Goal: Information Seeking & Learning: Learn about a topic

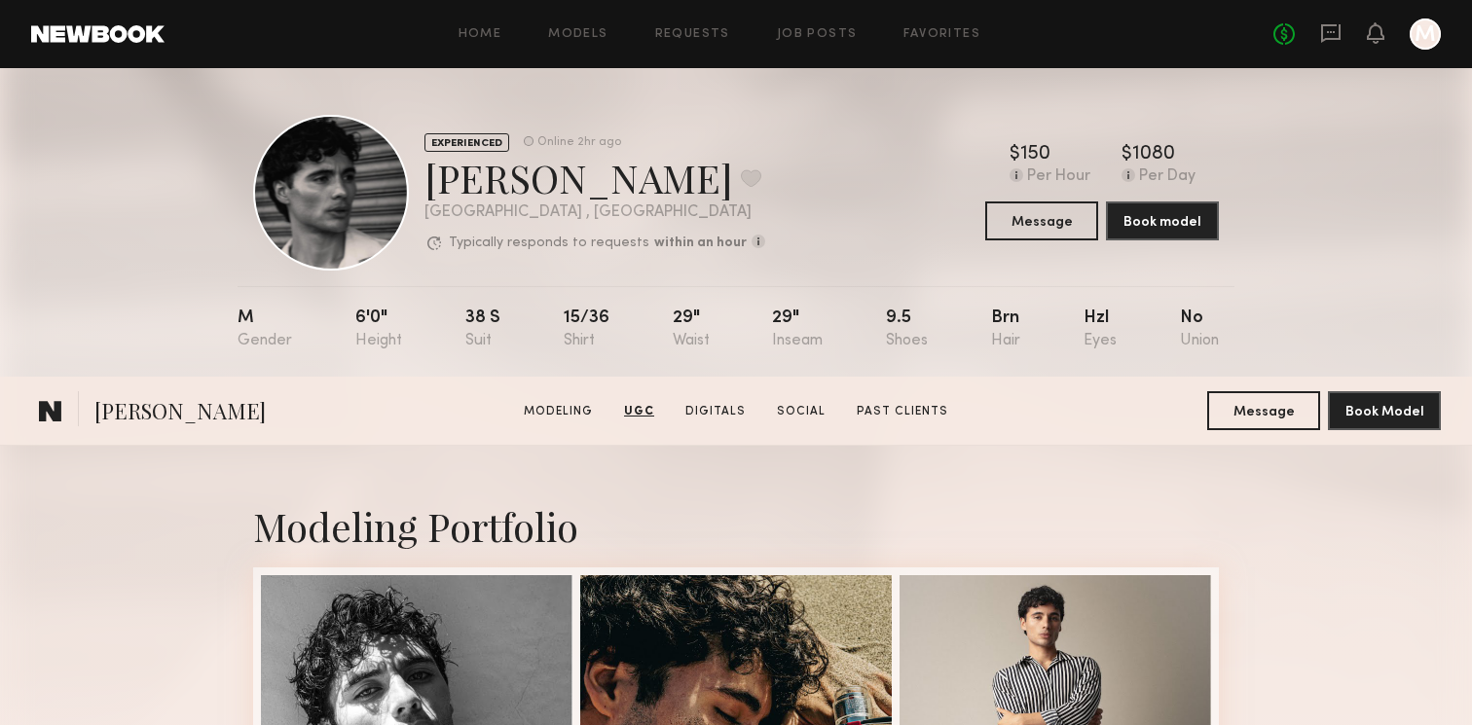
scroll to position [1314, 0]
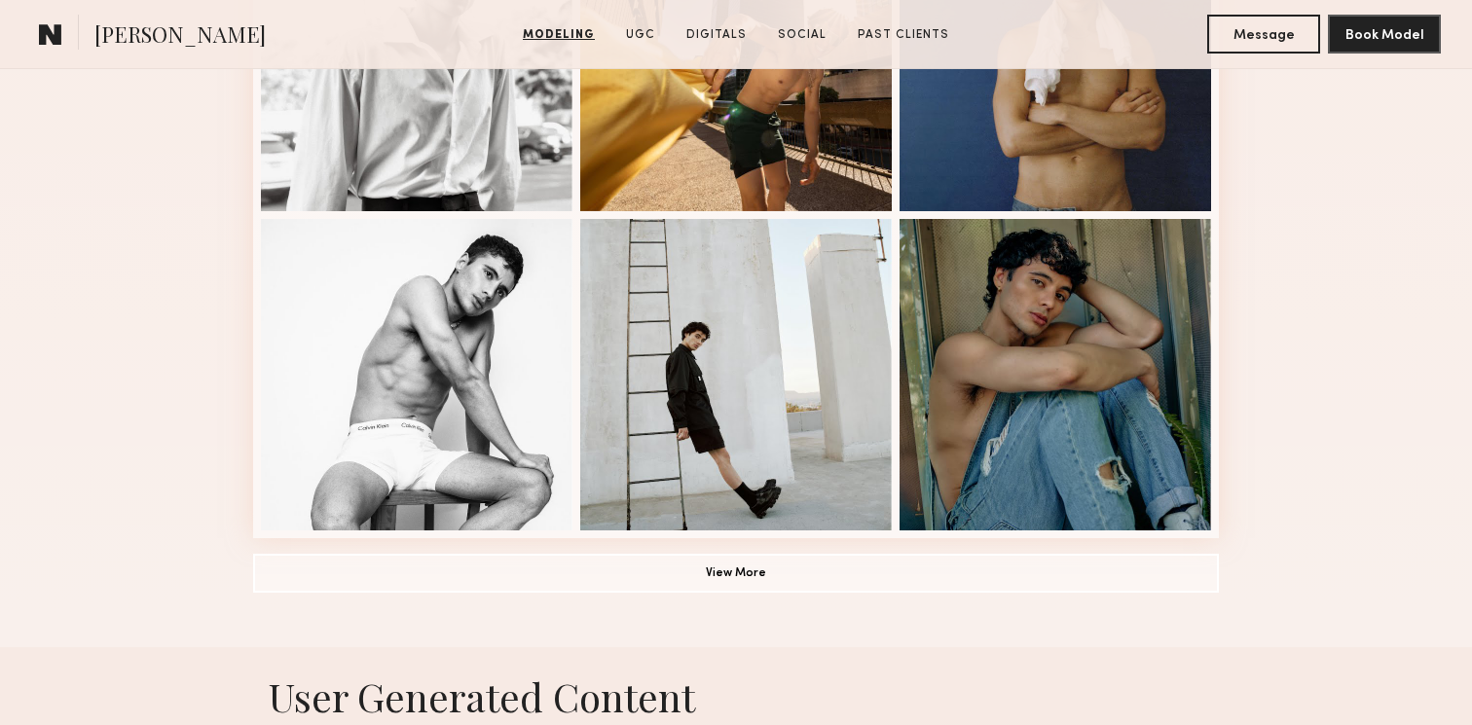
click at [728, 556] on button "View More" at bounding box center [736, 572] width 966 height 39
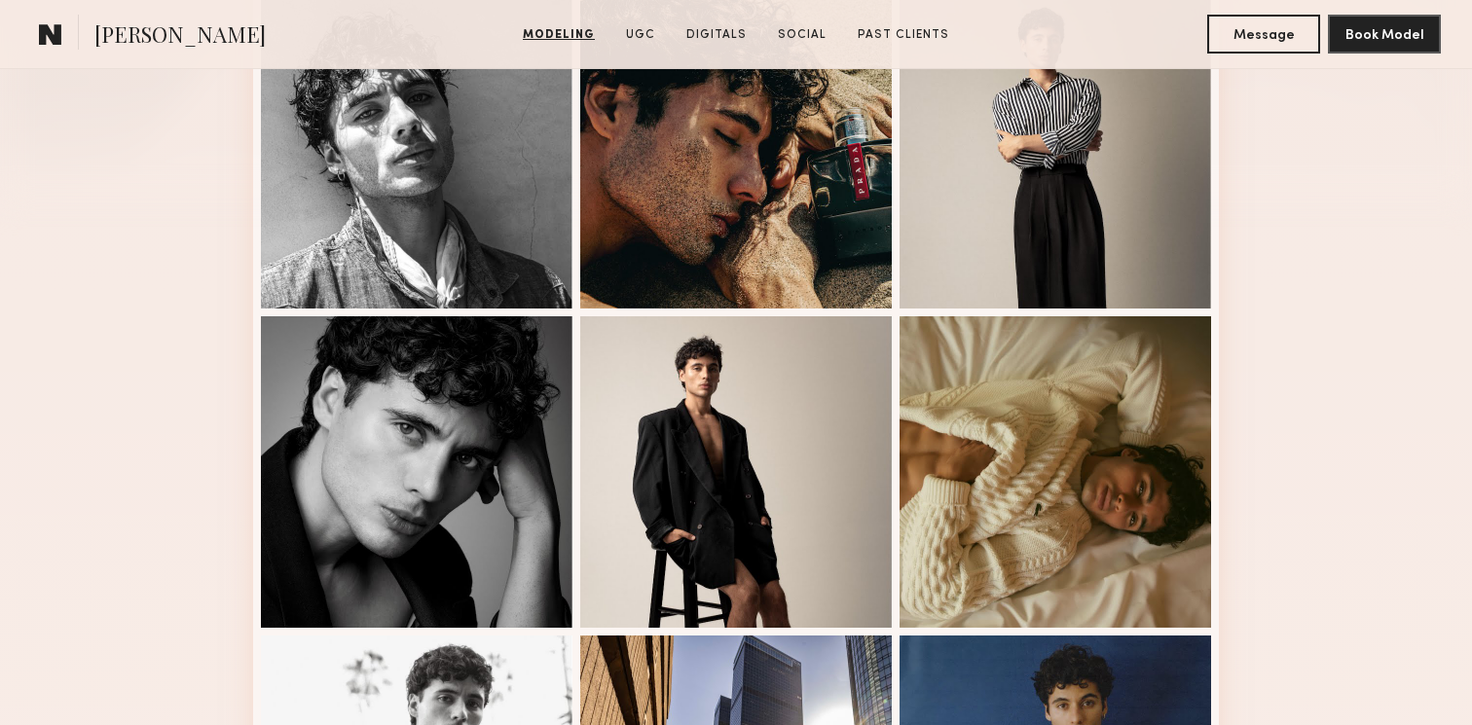
scroll to position [0, 0]
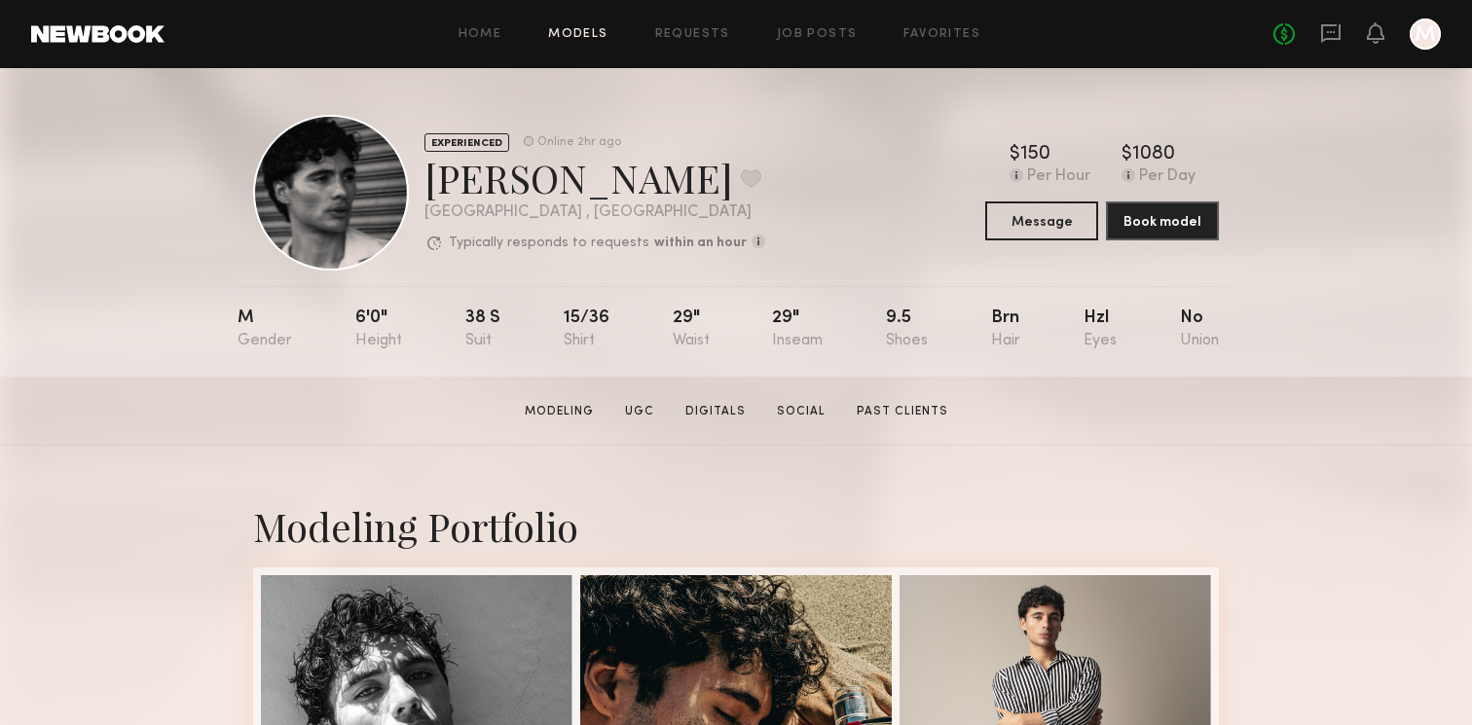
click at [585, 29] on link "Models" at bounding box center [577, 34] width 59 height 13
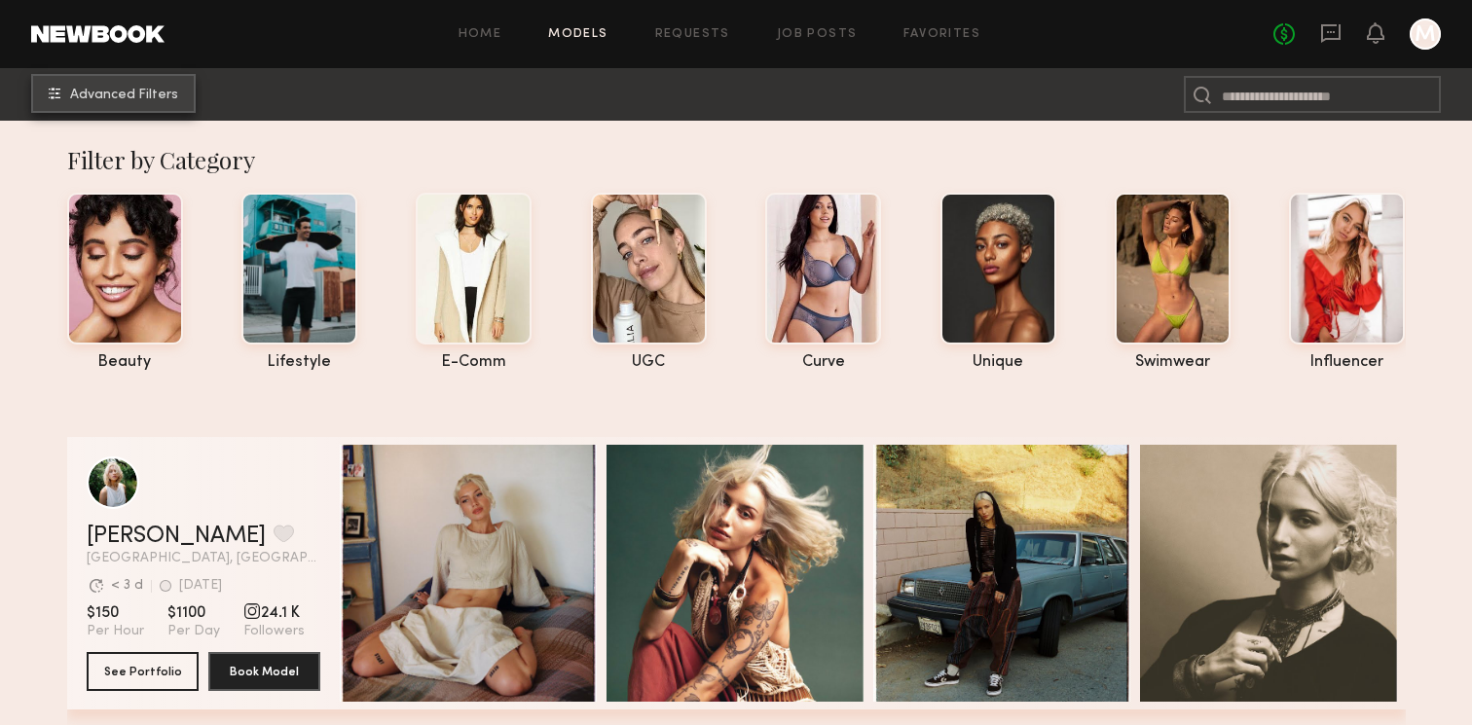
click at [177, 95] on button "Advanced Filters" at bounding box center [113, 93] width 165 height 39
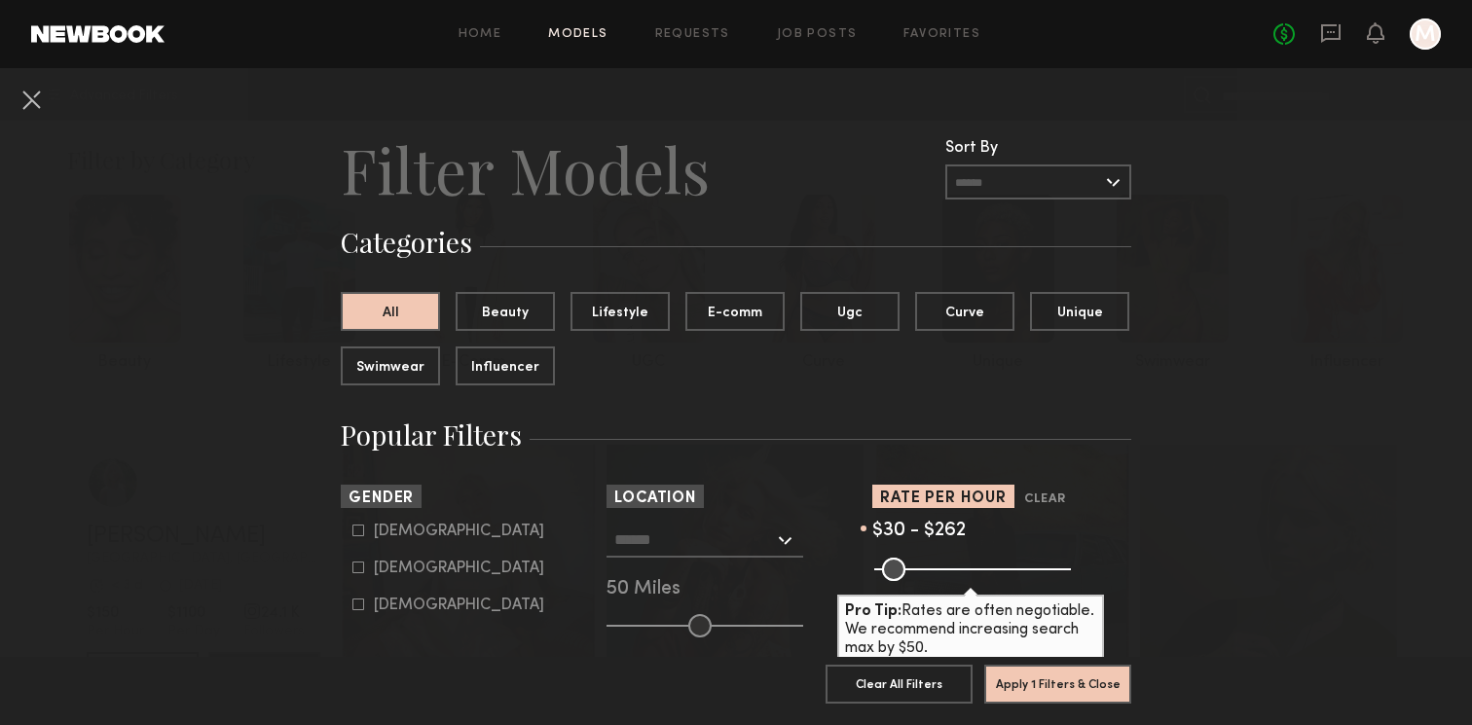
drag, startPoint x: 1053, startPoint y: 568, endPoint x: 970, endPoint y: 568, distance: 82.7
type input "***"
click at [970, 568] on input "range" at bounding box center [972, 569] width 197 height 23
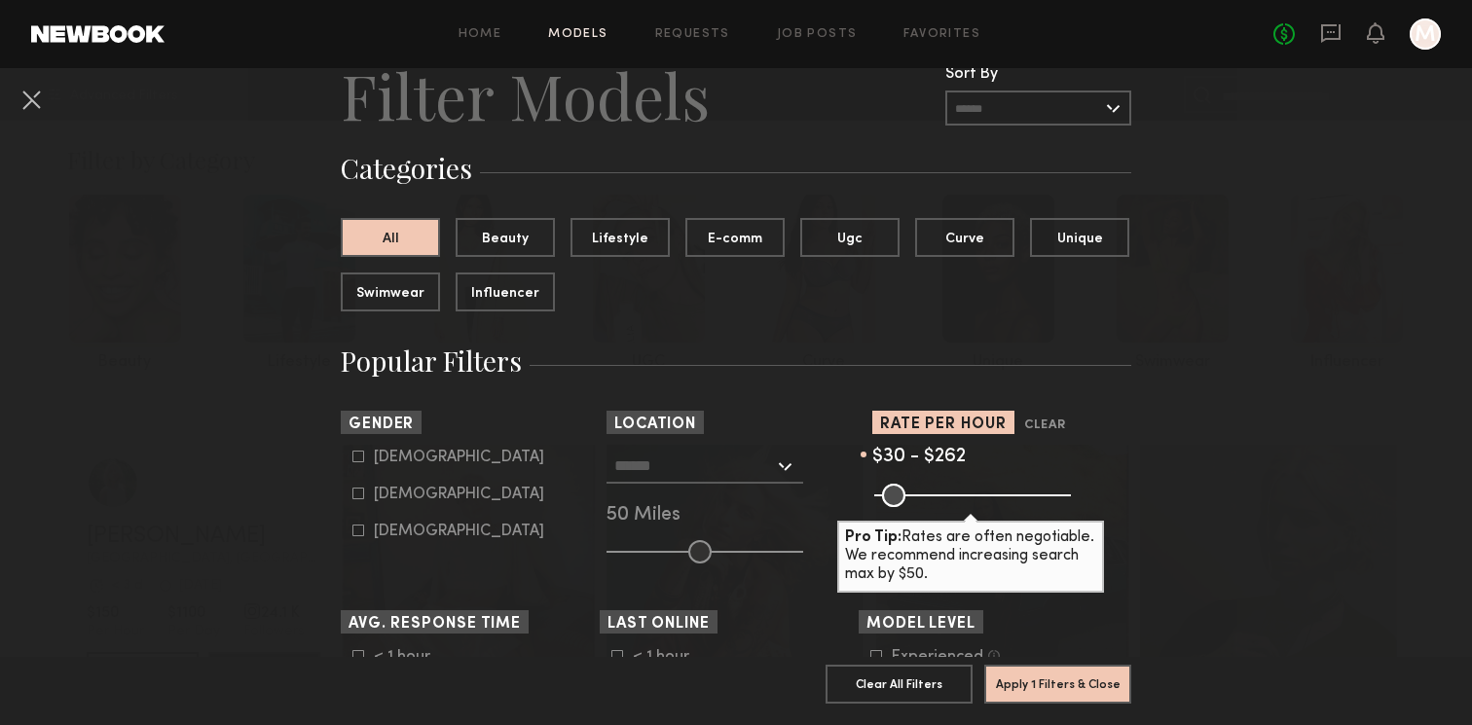
scroll to position [76, 0]
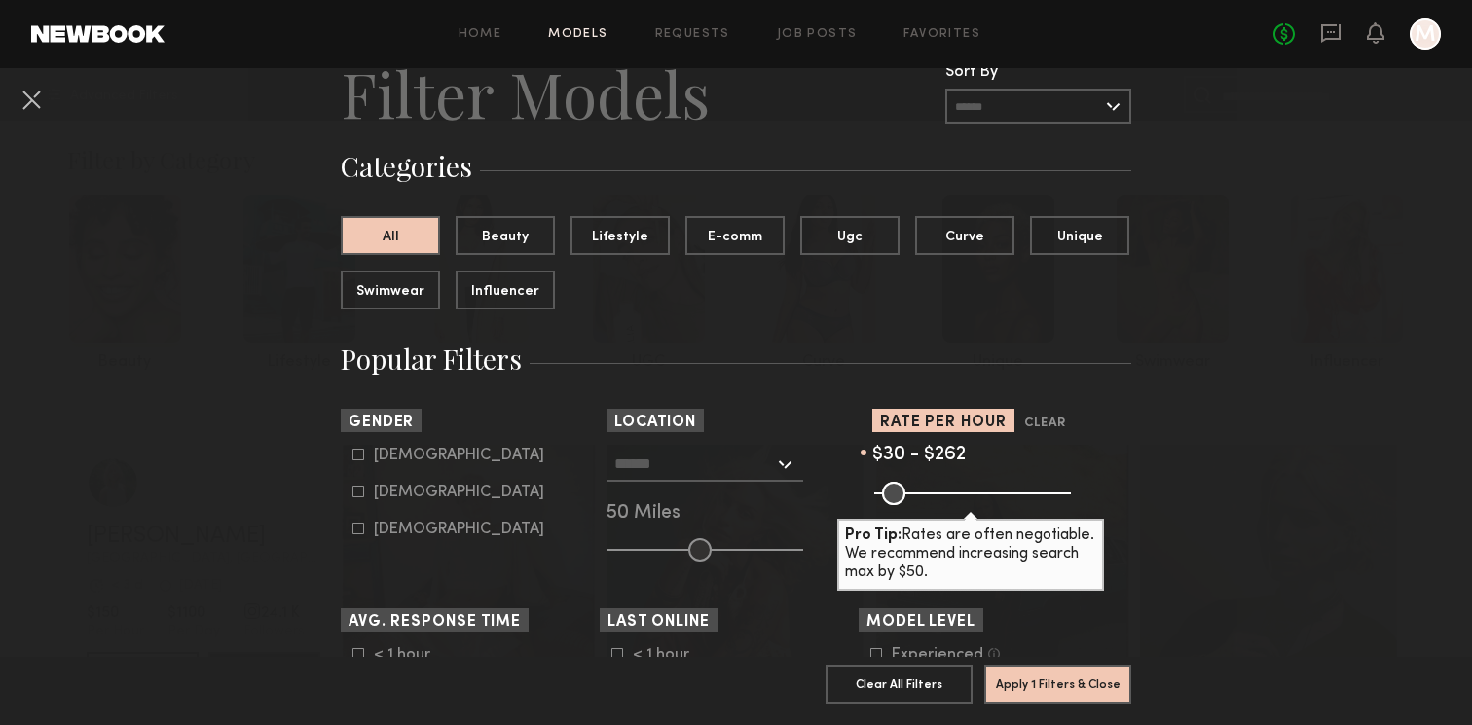
click at [679, 453] on input "text" at bounding box center [694, 463] width 160 height 33
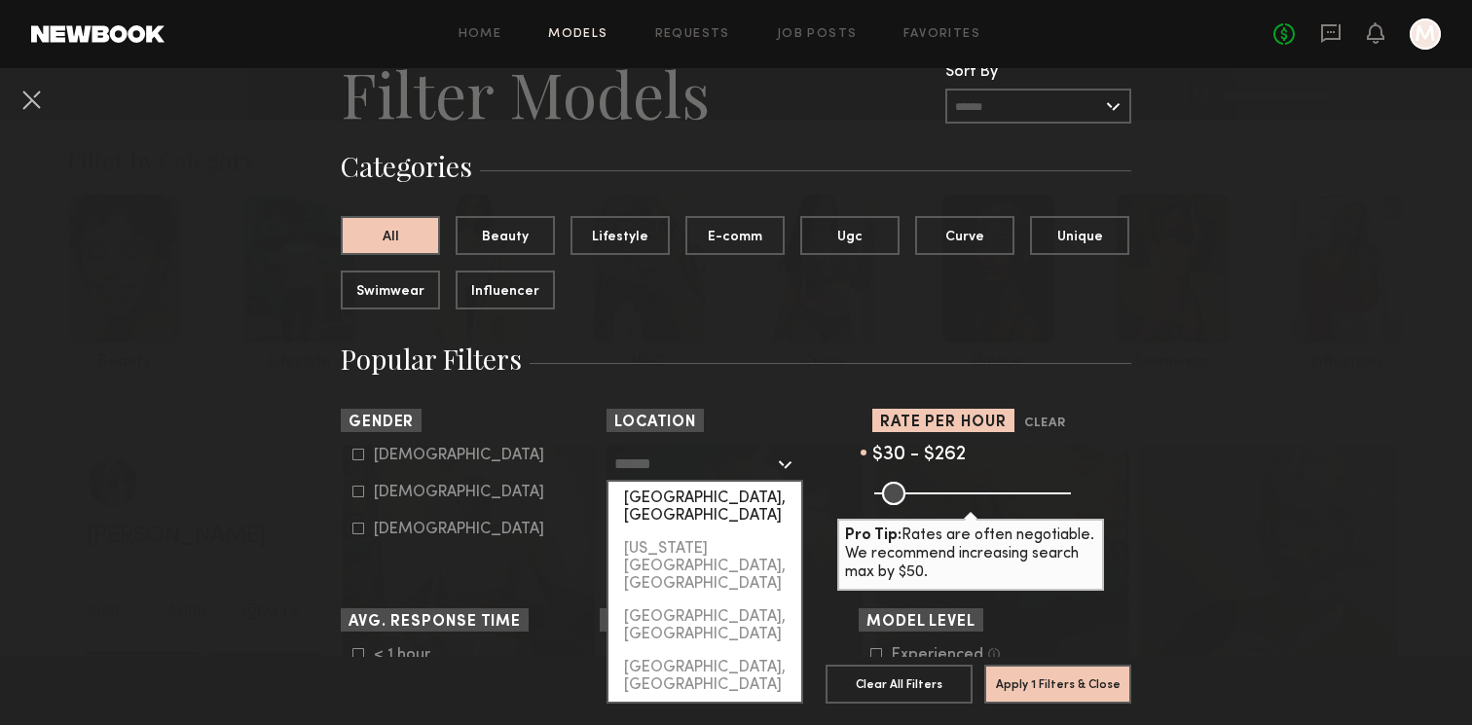
click at [671, 510] on div "[GEOGRAPHIC_DATA], [GEOGRAPHIC_DATA]" at bounding box center [704, 507] width 193 height 51
type input "**********"
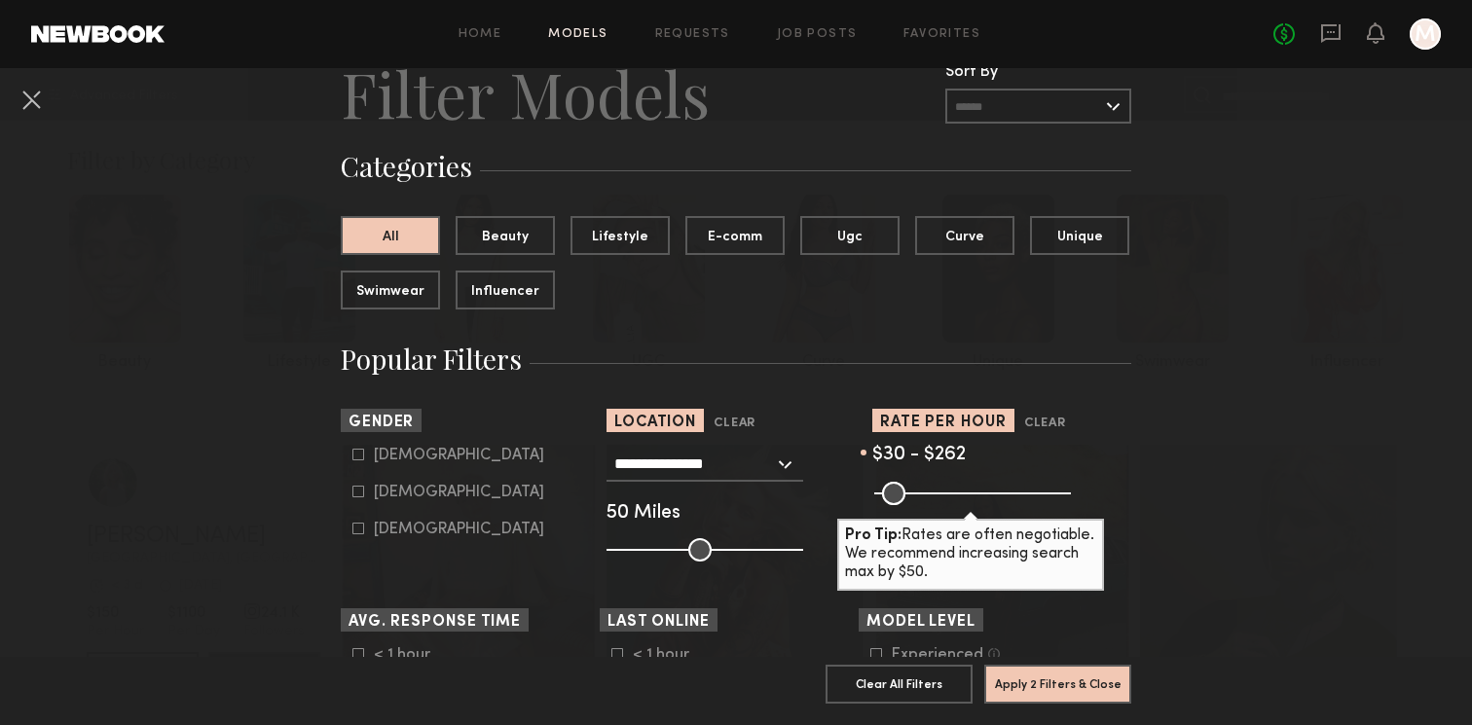
click at [398, 459] on div "[DEMOGRAPHIC_DATA]" at bounding box center [459, 456] width 170 height 12
type input "*"
click at [1057, 680] on button "Apply 3 Filters & Close" at bounding box center [1057, 683] width 147 height 39
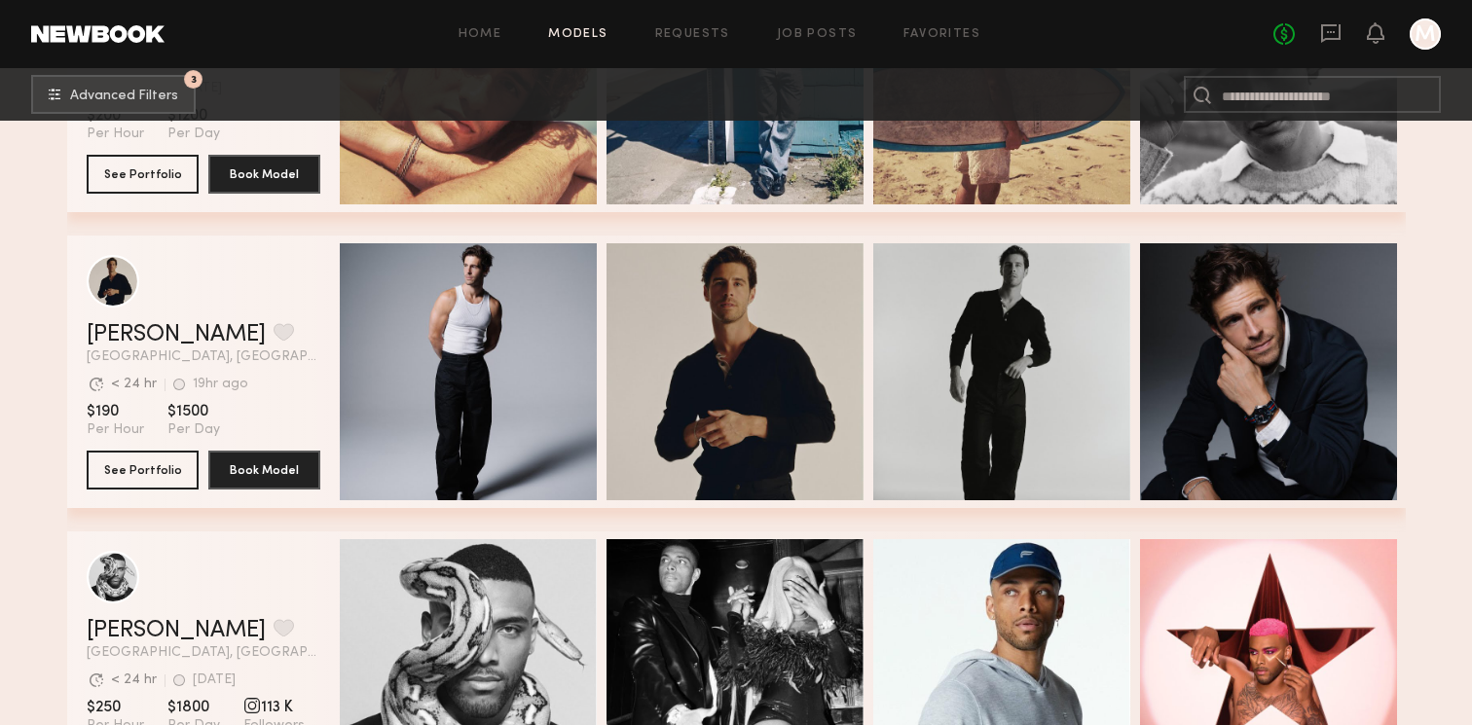
scroll to position [1697, 0]
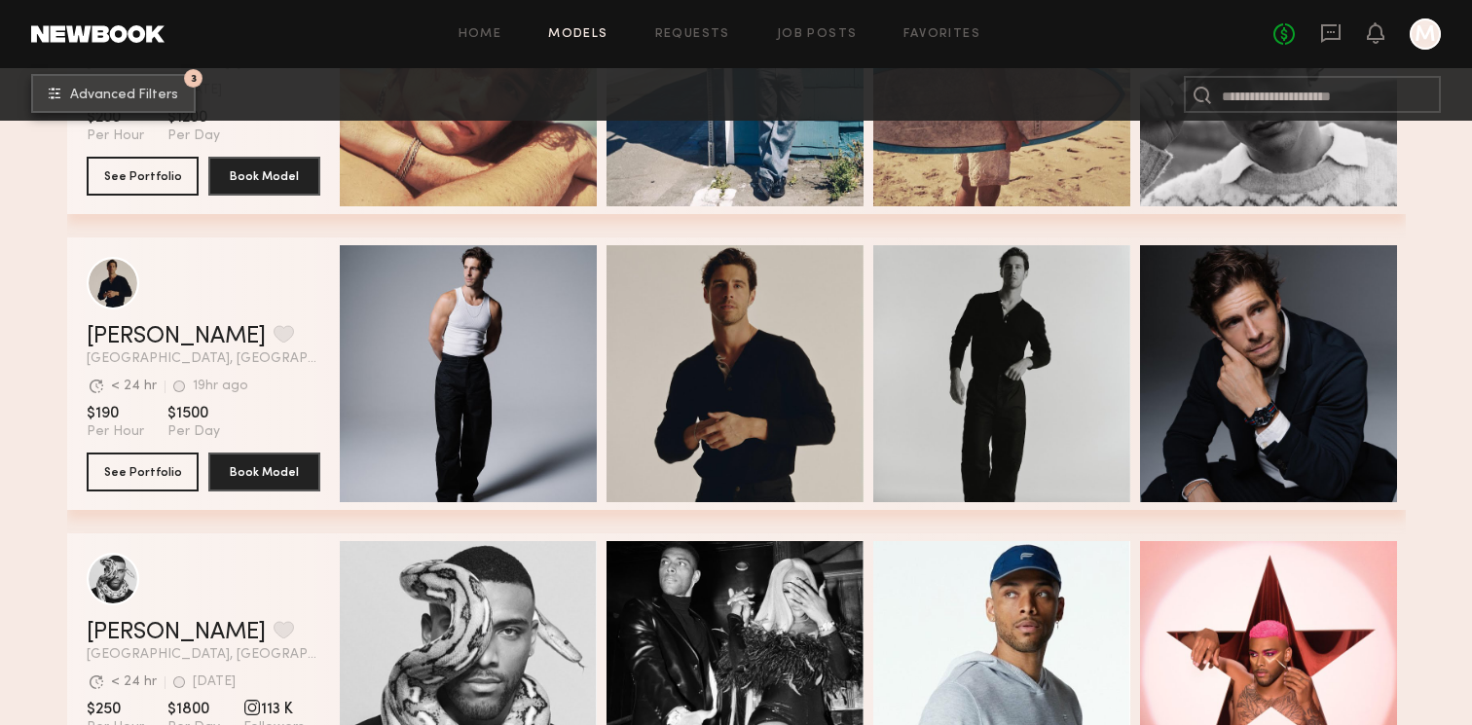
click at [122, 101] on span "Advanced Filters" at bounding box center [124, 96] width 108 height 14
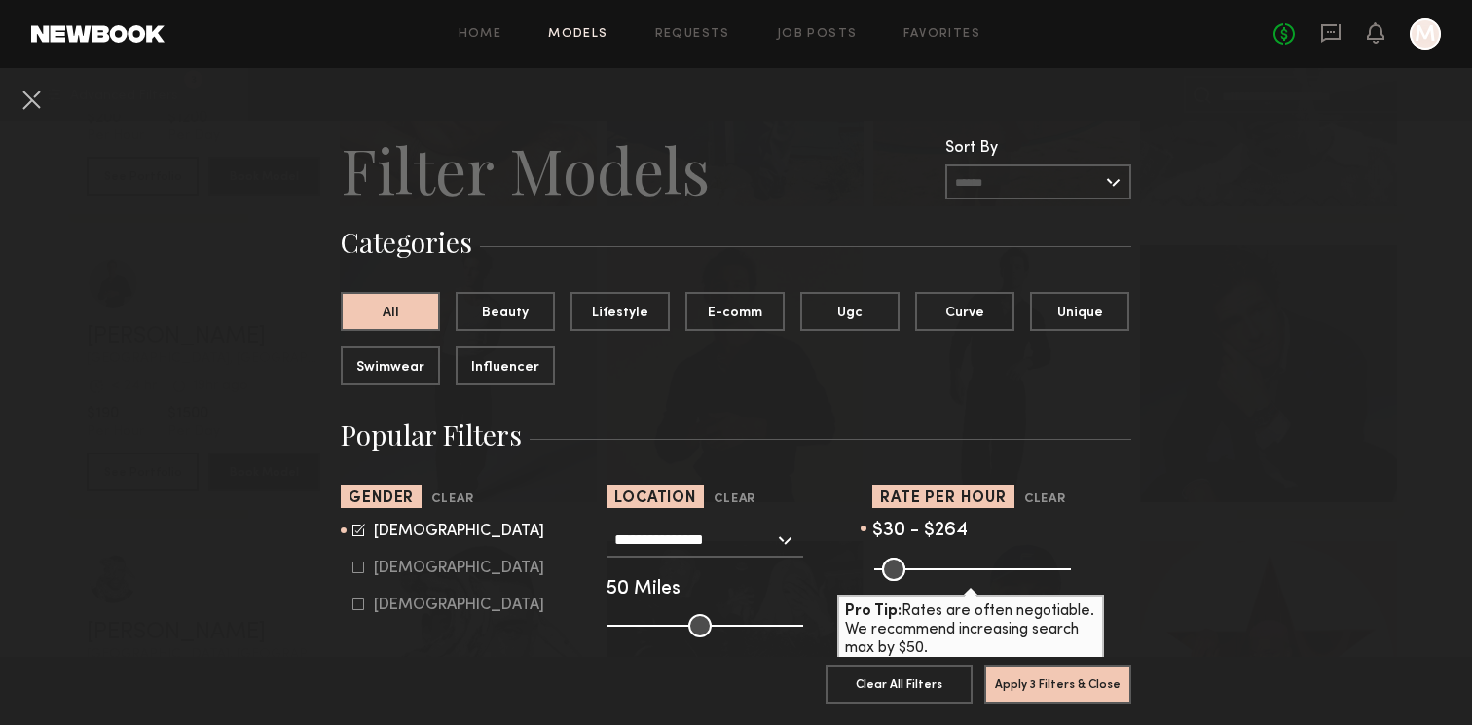
drag, startPoint x: 971, startPoint y: 565, endPoint x: 1248, endPoint y: 566, distance: 276.4
type input "***"
click at [1071, 566] on input "range" at bounding box center [972, 569] width 197 height 23
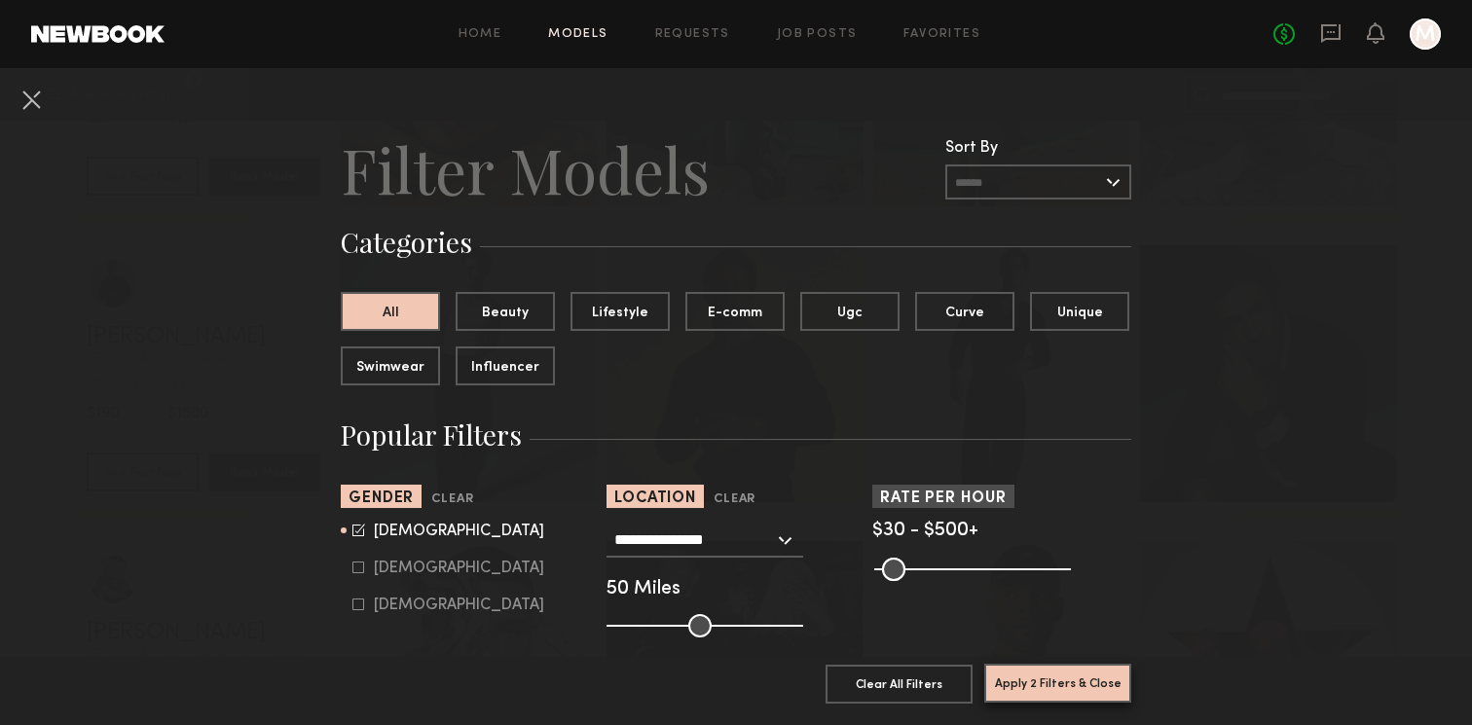
click at [1107, 680] on button "Apply 2 Filters & Close" at bounding box center [1057, 683] width 147 height 39
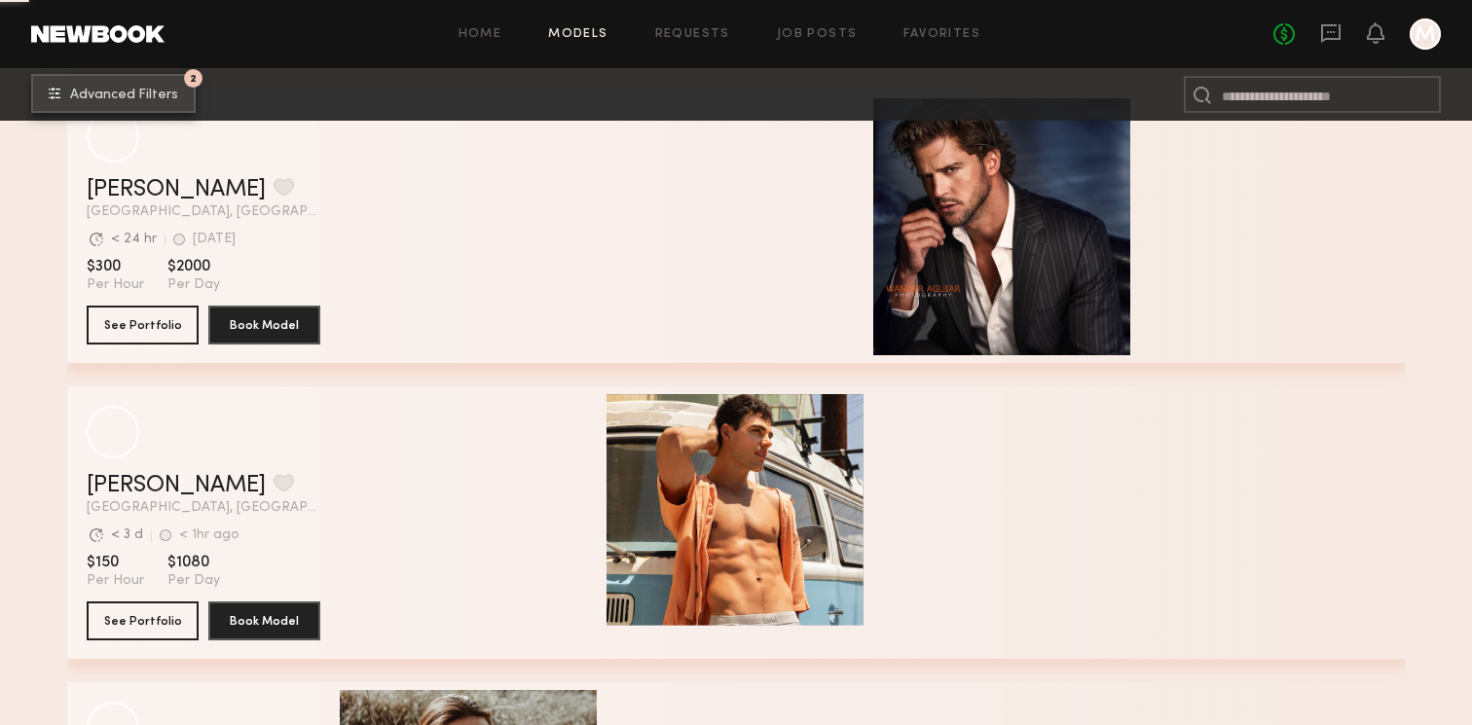
scroll to position [13983, 0]
